Goal: Answer question/provide support

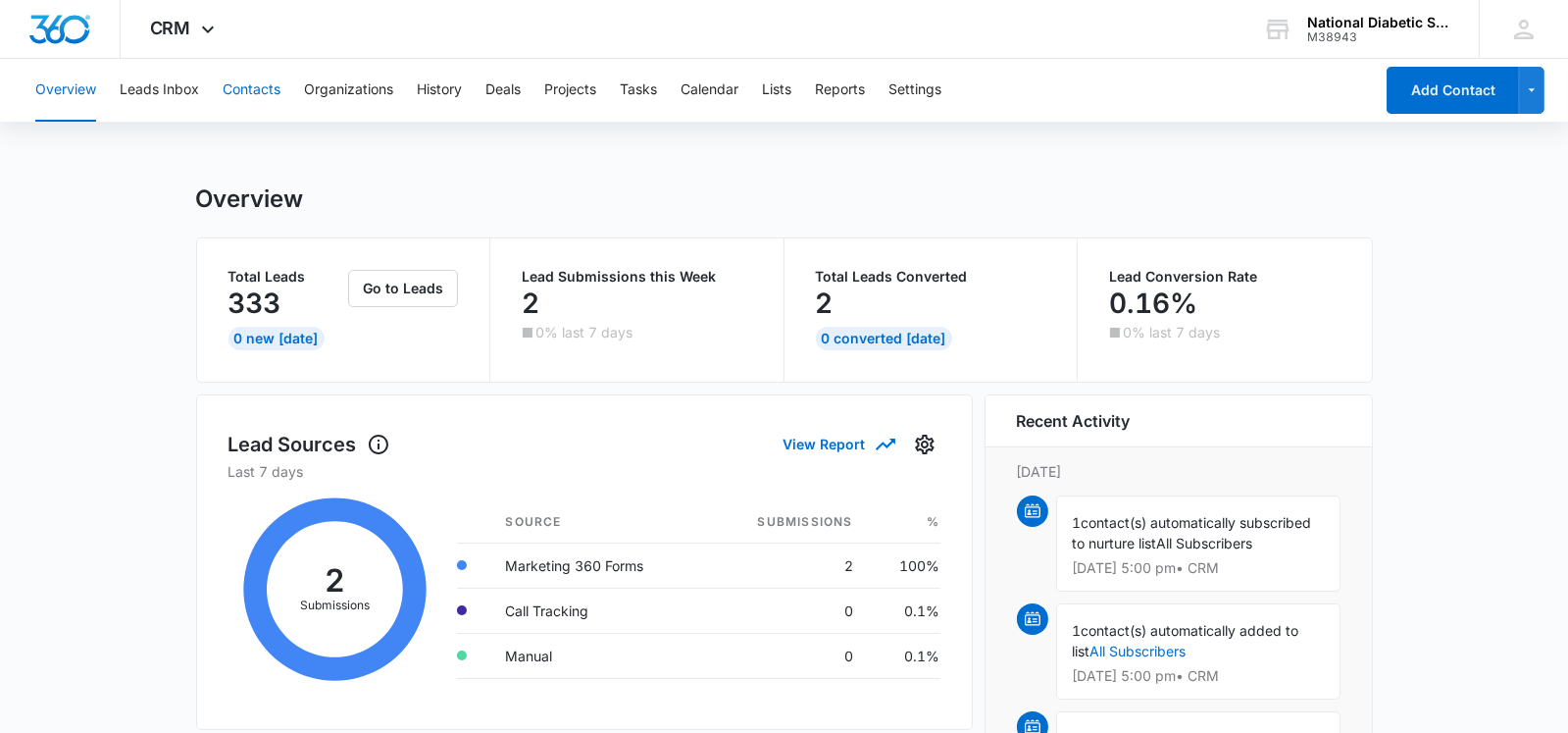
click at [248, 79] on button "Contacts" at bounding box center [251, 90] width 58 height 63
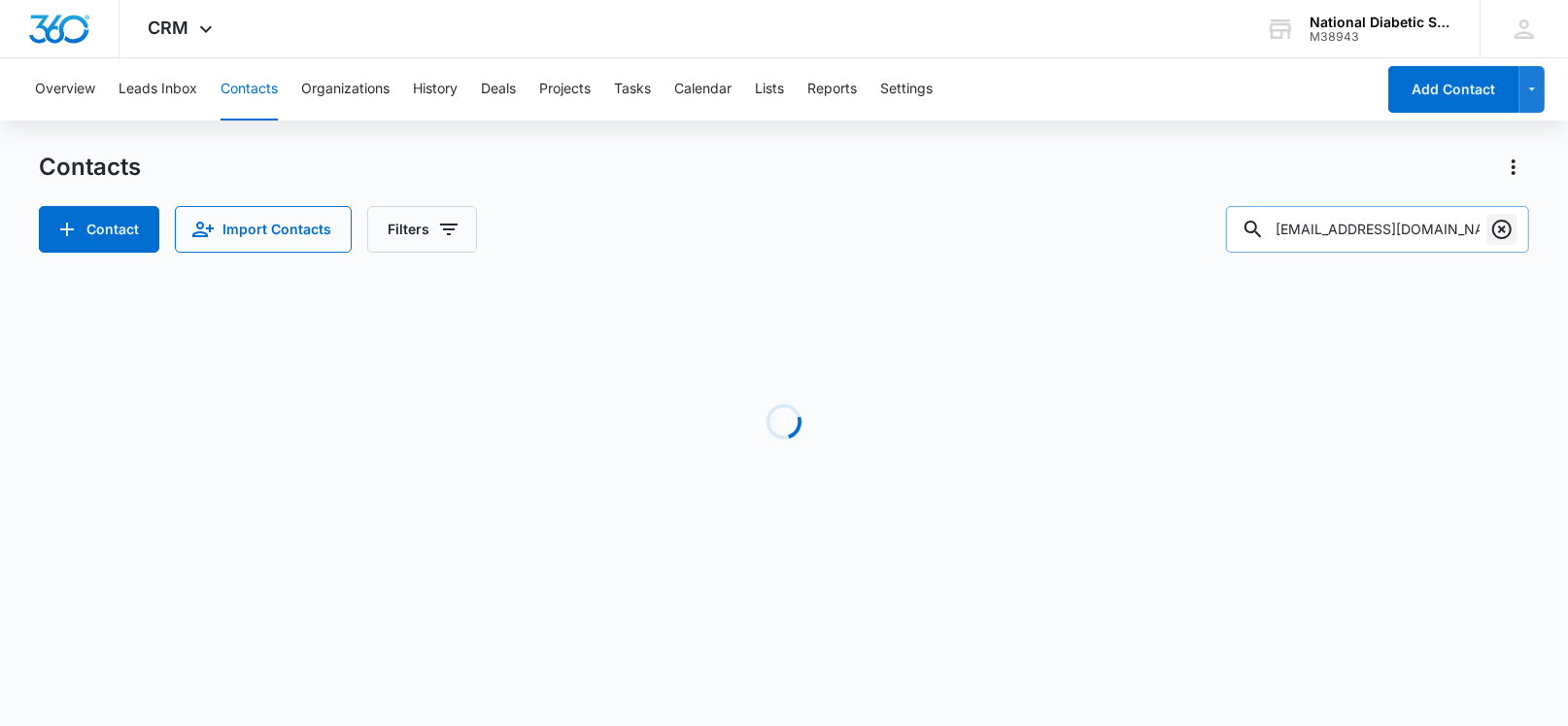
click at [1492, 227] on icon "Clear" at bounding box center [1503, 229] width 23 height 23
paste input "[EMAIL_ADDRESS][DOMAIN_NAME]"
type input "[EMAIL_ADDRESS][DOMAIN_NAME]"
click at [1266, 239] on icon at bounding box center [1254, 229] width 23 height 23
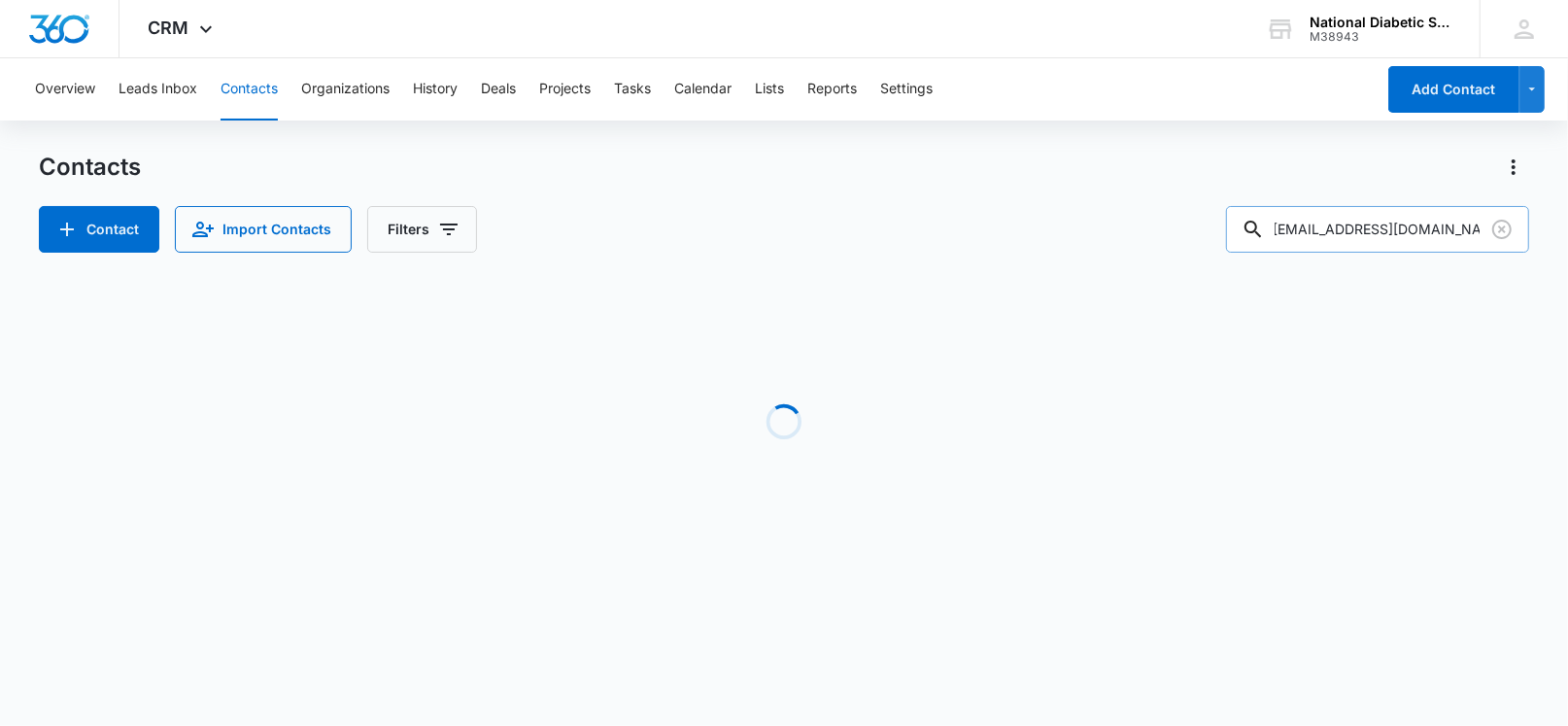
scroll to position [0, 0]
click at [1266, 233] on icon at bounding box center [1254, 229] width 23 height 23
click at [1446, 241] on input "[EMAIL_ADDRESS][DOMAIN_NAME]" at bounding box center [1378, 229] width 303 height 47
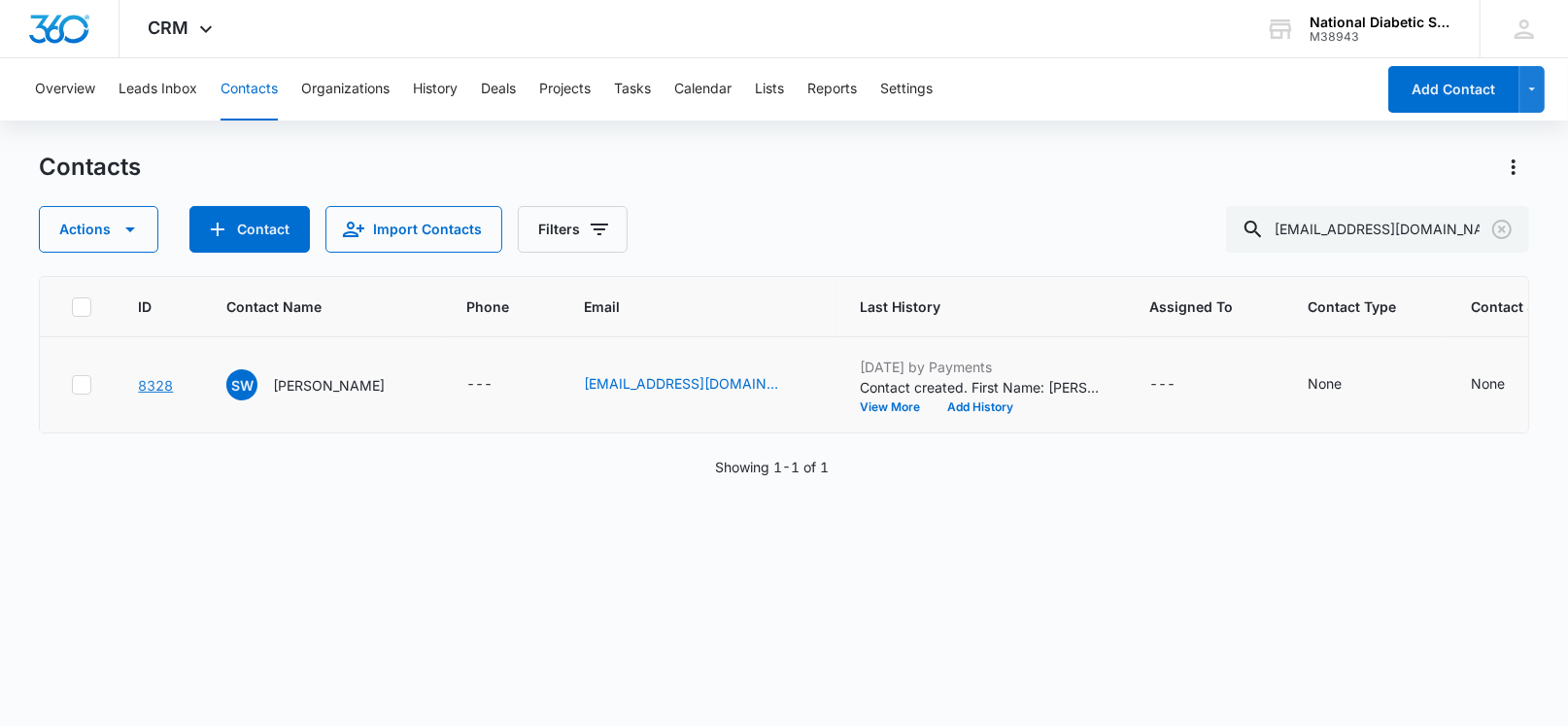
click at [163, 377] on link "8328" at bounding box center [156, 385] width 35 height 17
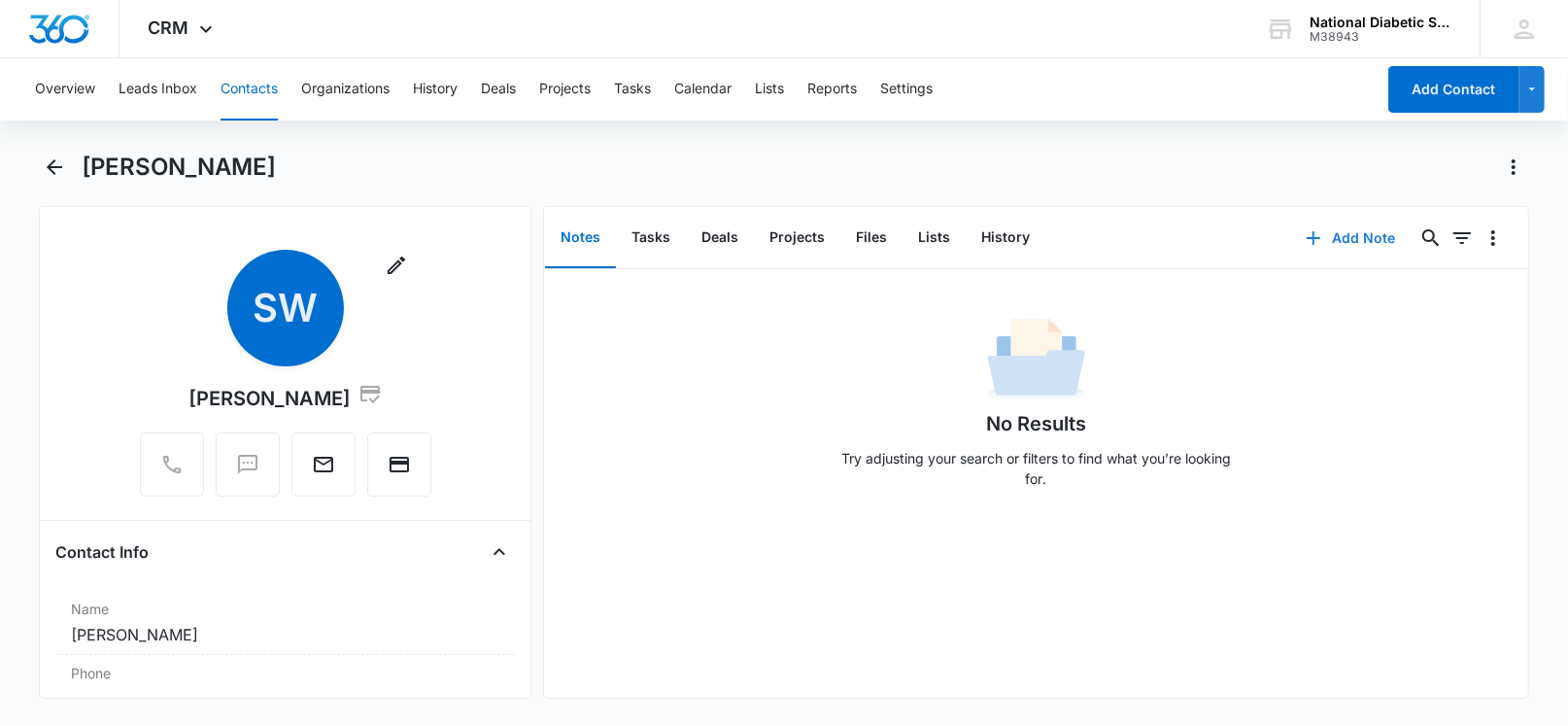
click at [1329, 216] on button "Add Note" at bounding box center [1351, 238] width 129 height 47
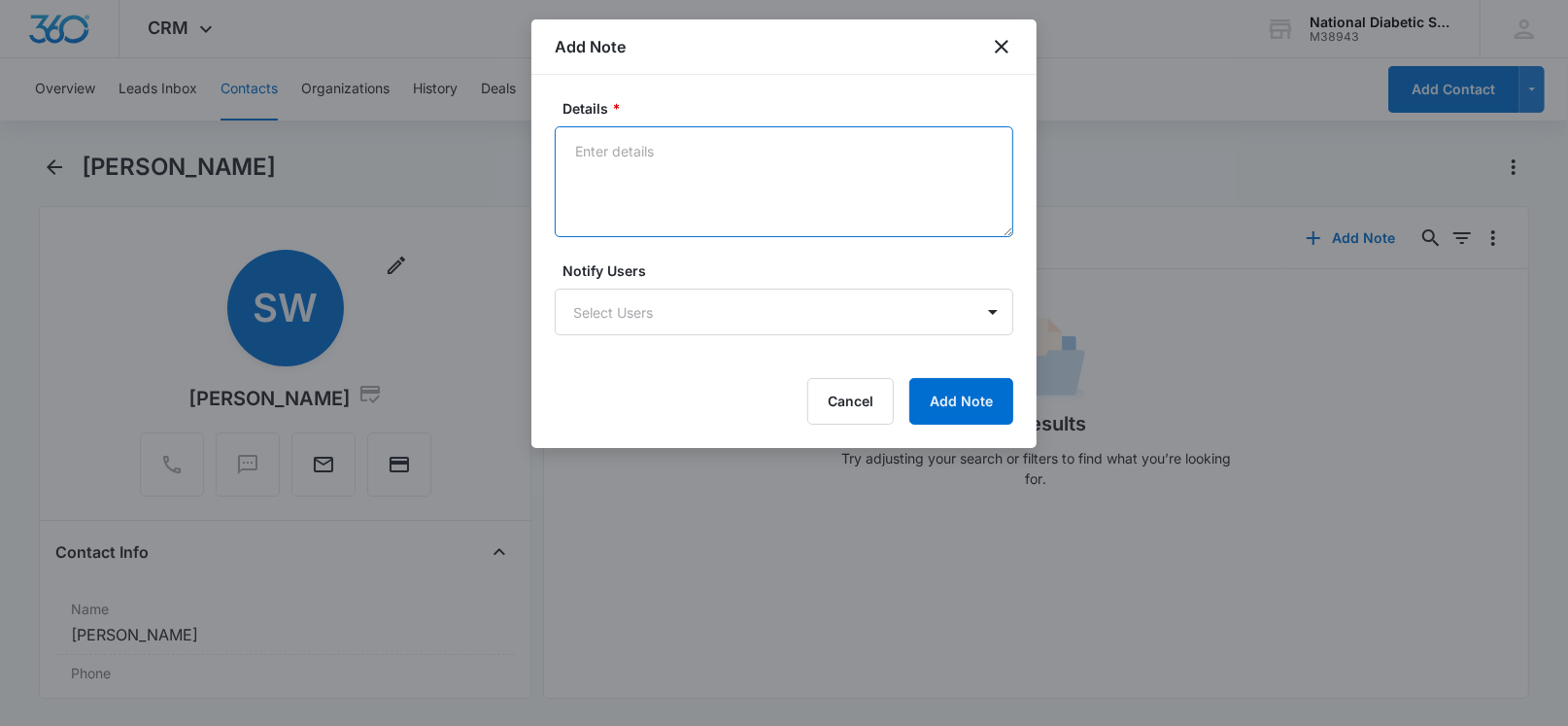
click at [702, 197] on textarea "Details *" at bounding box center [784, 182] width 459 height 111
type textarea "incorrect item / return label sent"
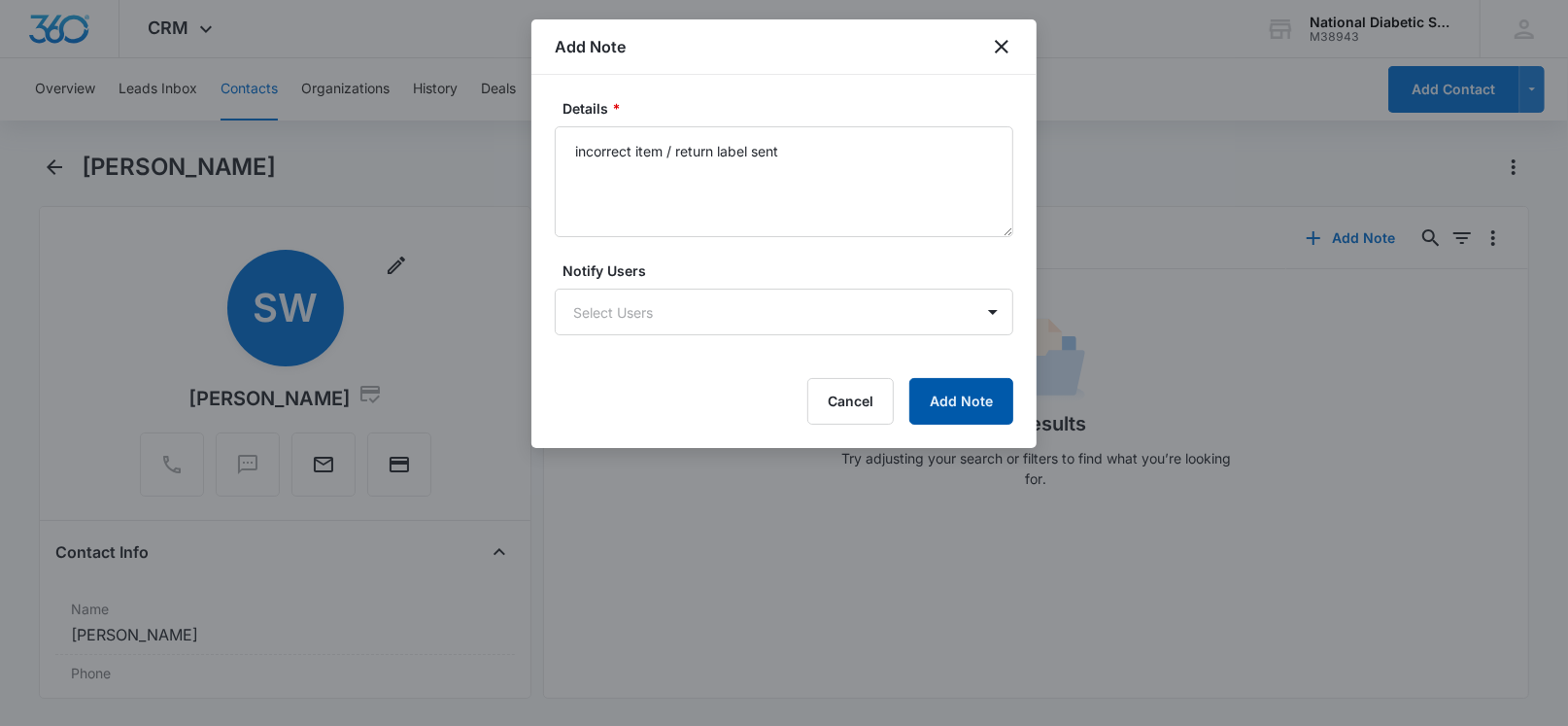
click at [988, 413] on button "Add Note" at bounding box center [961, 401] width 104 height 47
